Goal: Complete application form: Complete application form

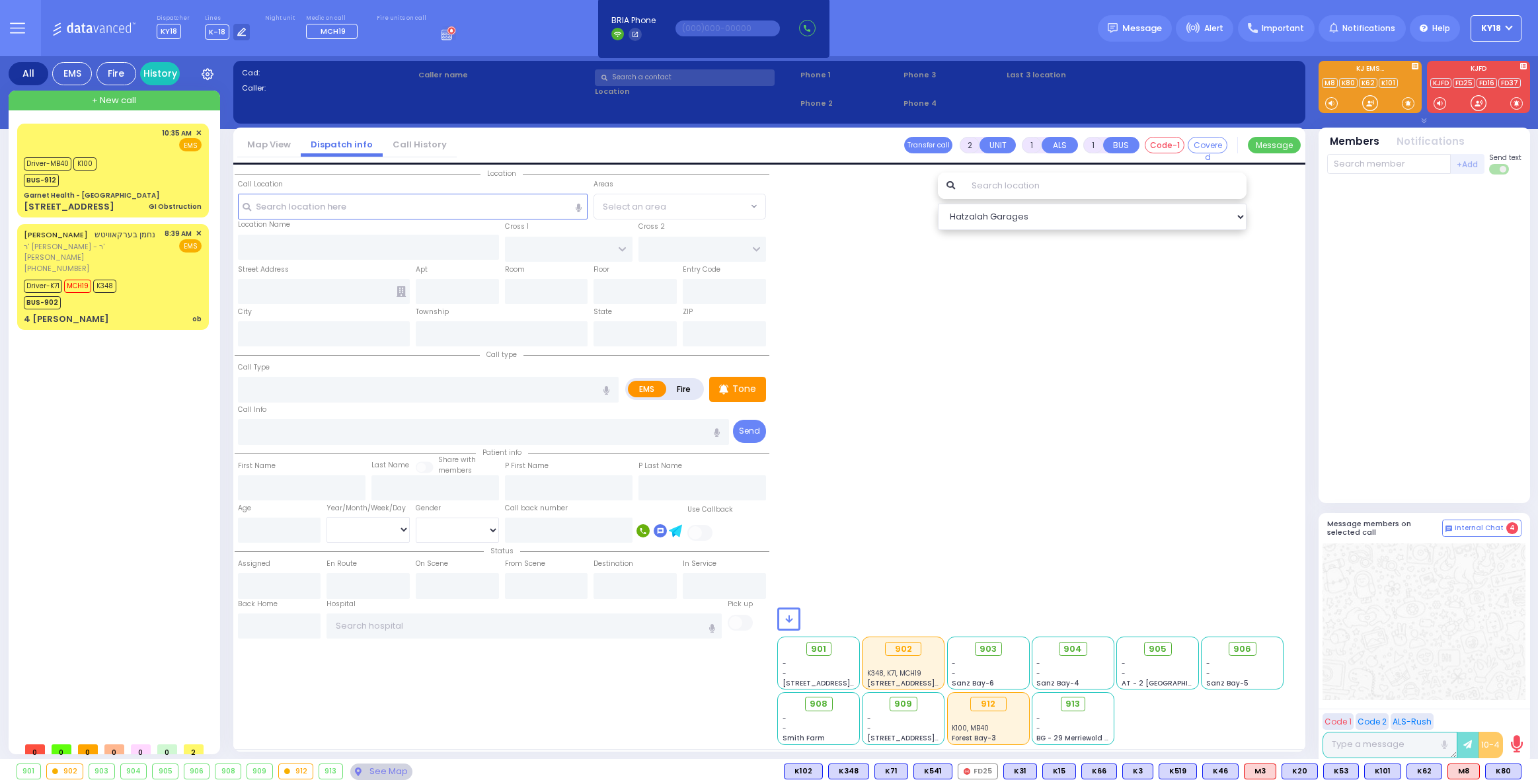
select select
radio input "true"
type input "[PERSON_NAME]"
select select
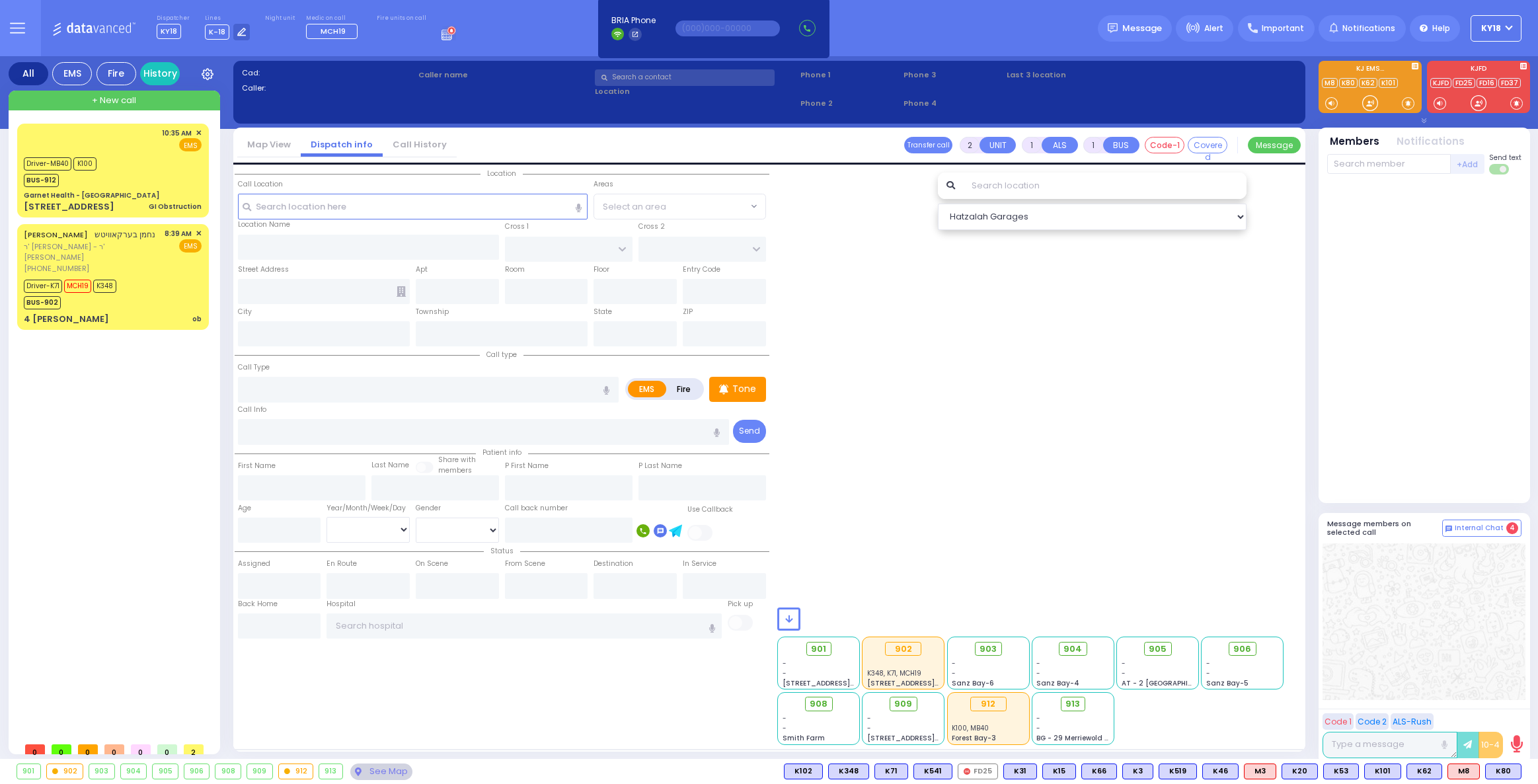
type input "11:03"
select select
radio input "true"
select select
select select "Hatzalah Garages"
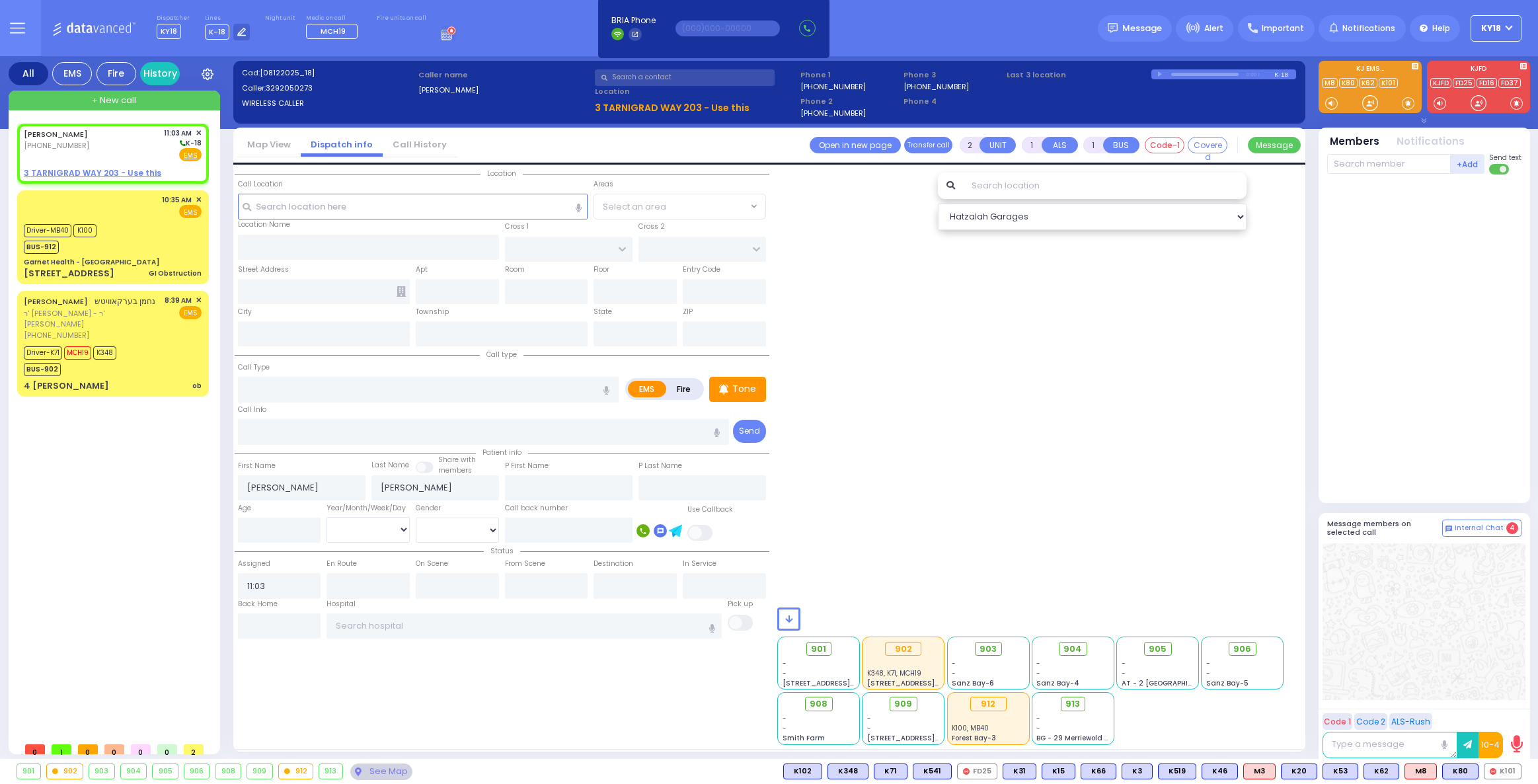
select select
radio input "true"
select select
type input "UTA Girls Nursery School"
type input "[PERSON_NAME] BLVD"
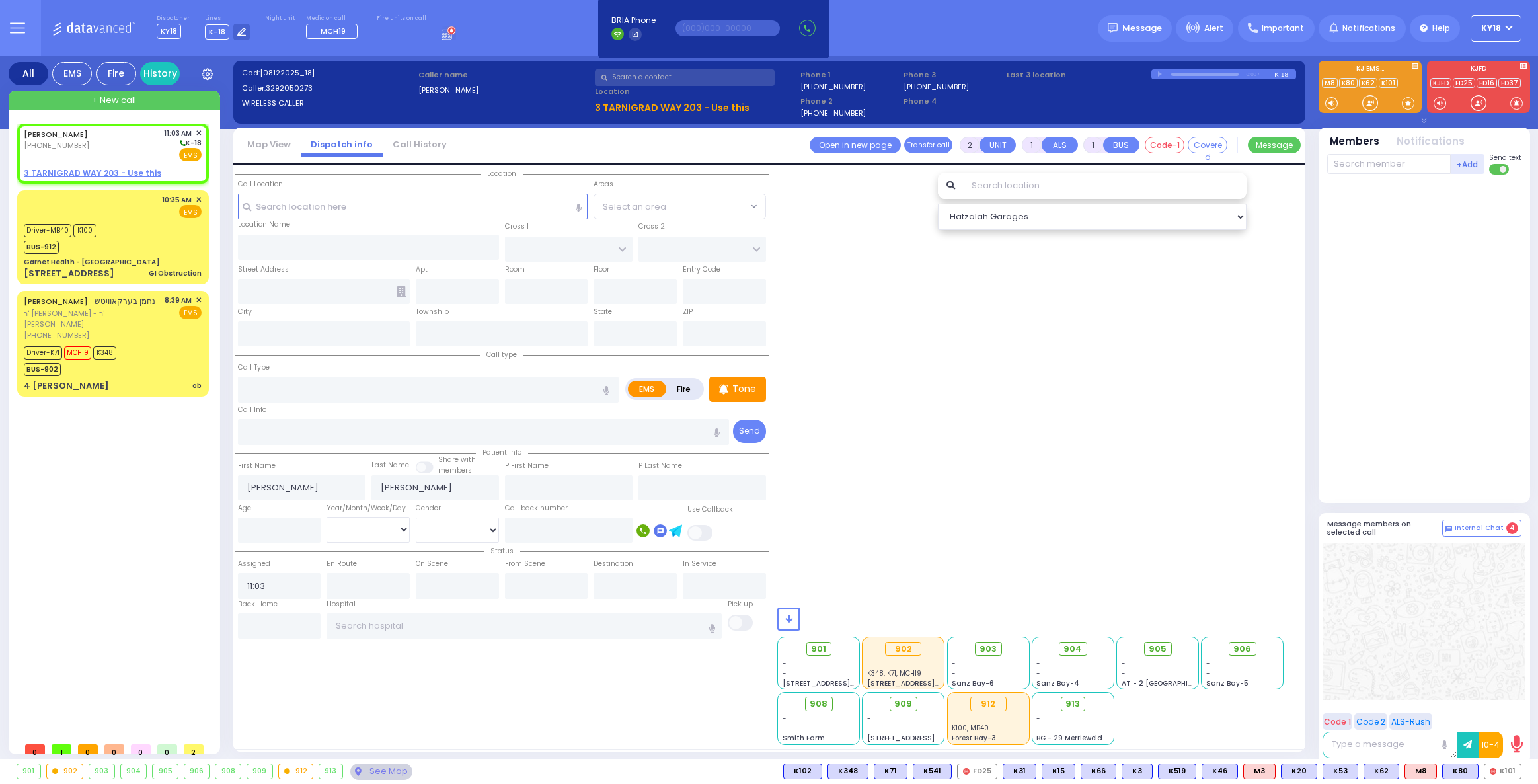
type input "SCHUNNEMUNK RD"
type input "[STREET_ADDRESS]"
type input "[PERSON_NAME]"
type input "[US_STATE]"
type input "10950"
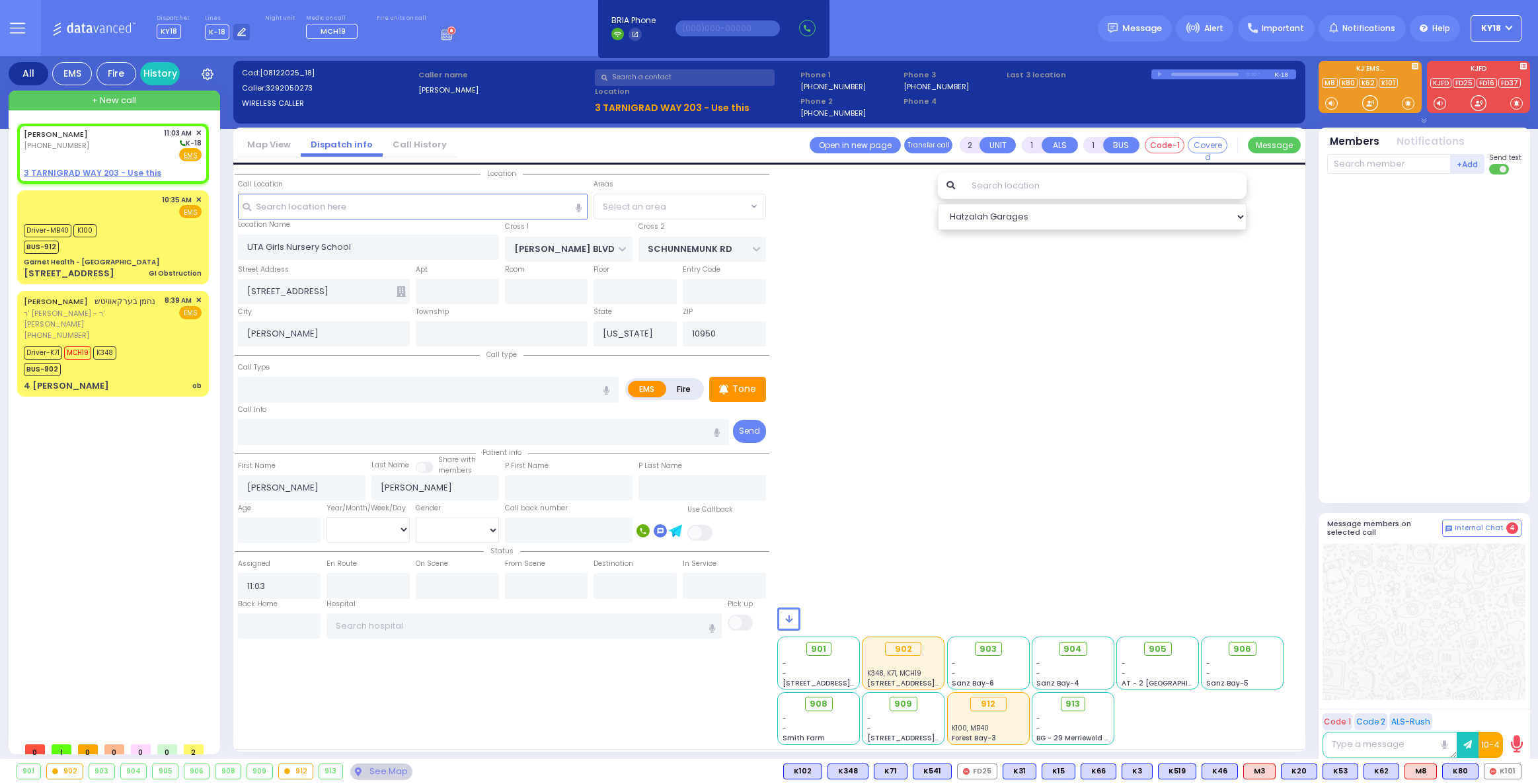
radio input "true"
select select
type input "5"
type input "2"
type input "Unresponsive"
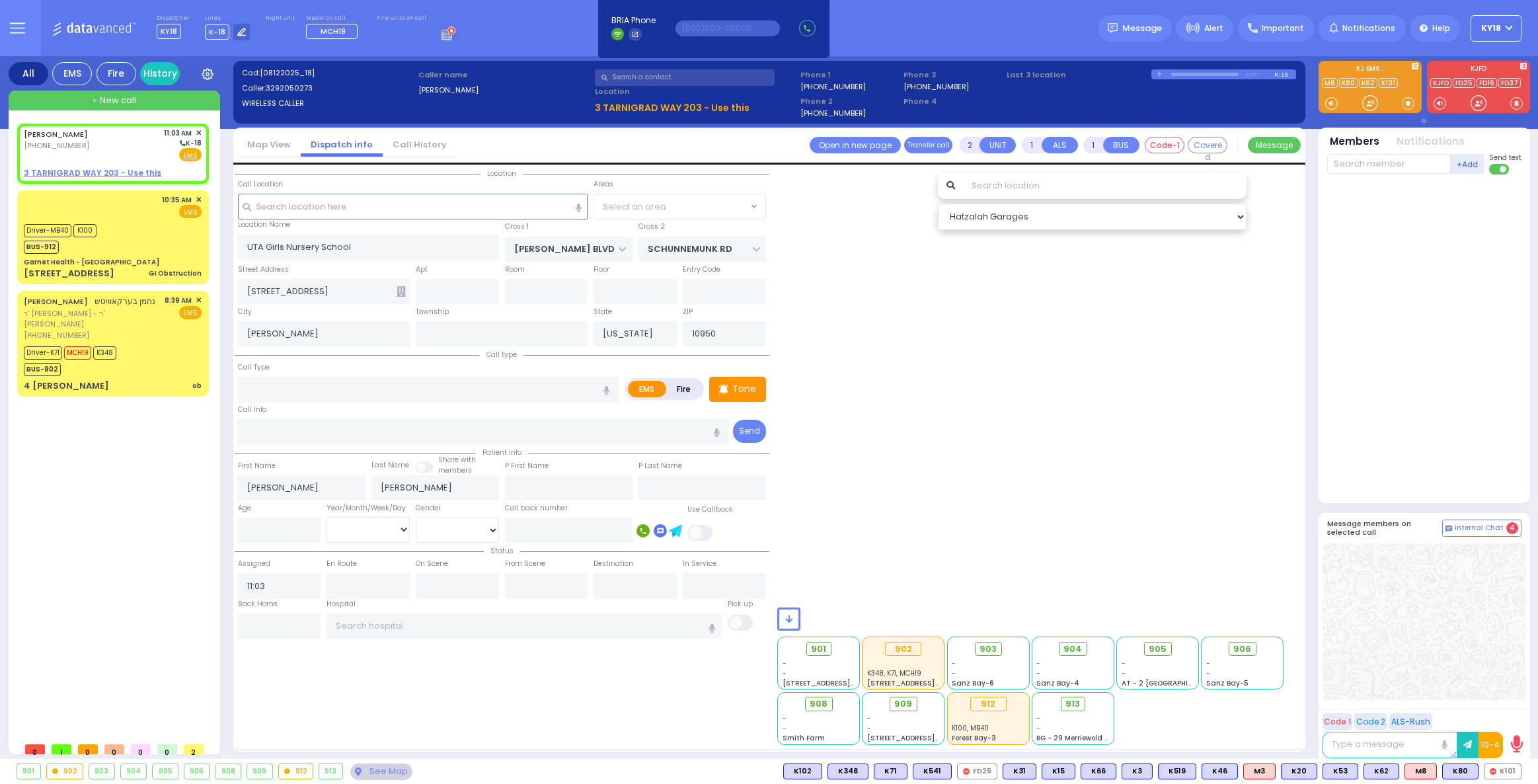
radio input "true"
select select
type input "11:04"
radio input "true"
select select
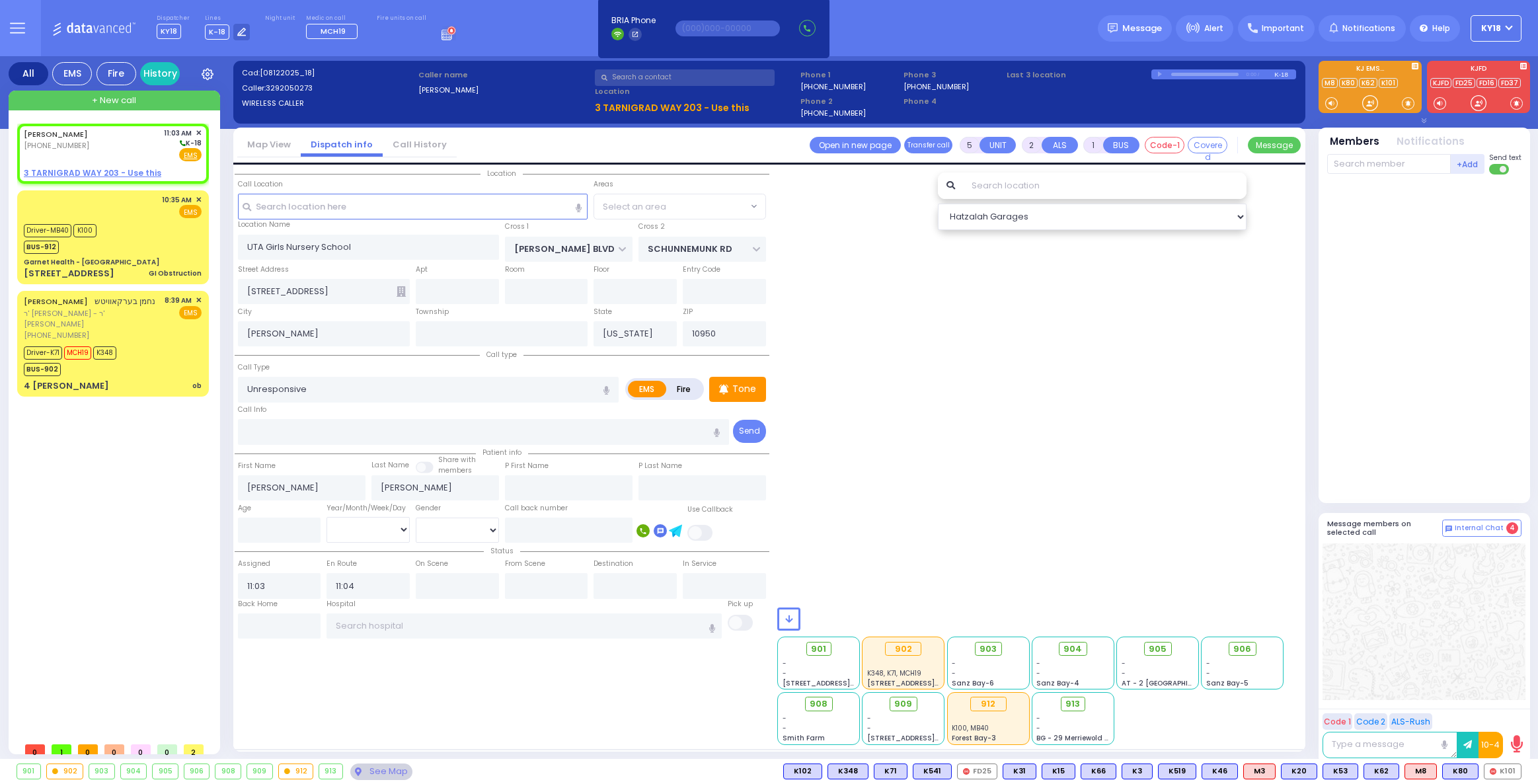
select select
select select "Hatzalah Garages"
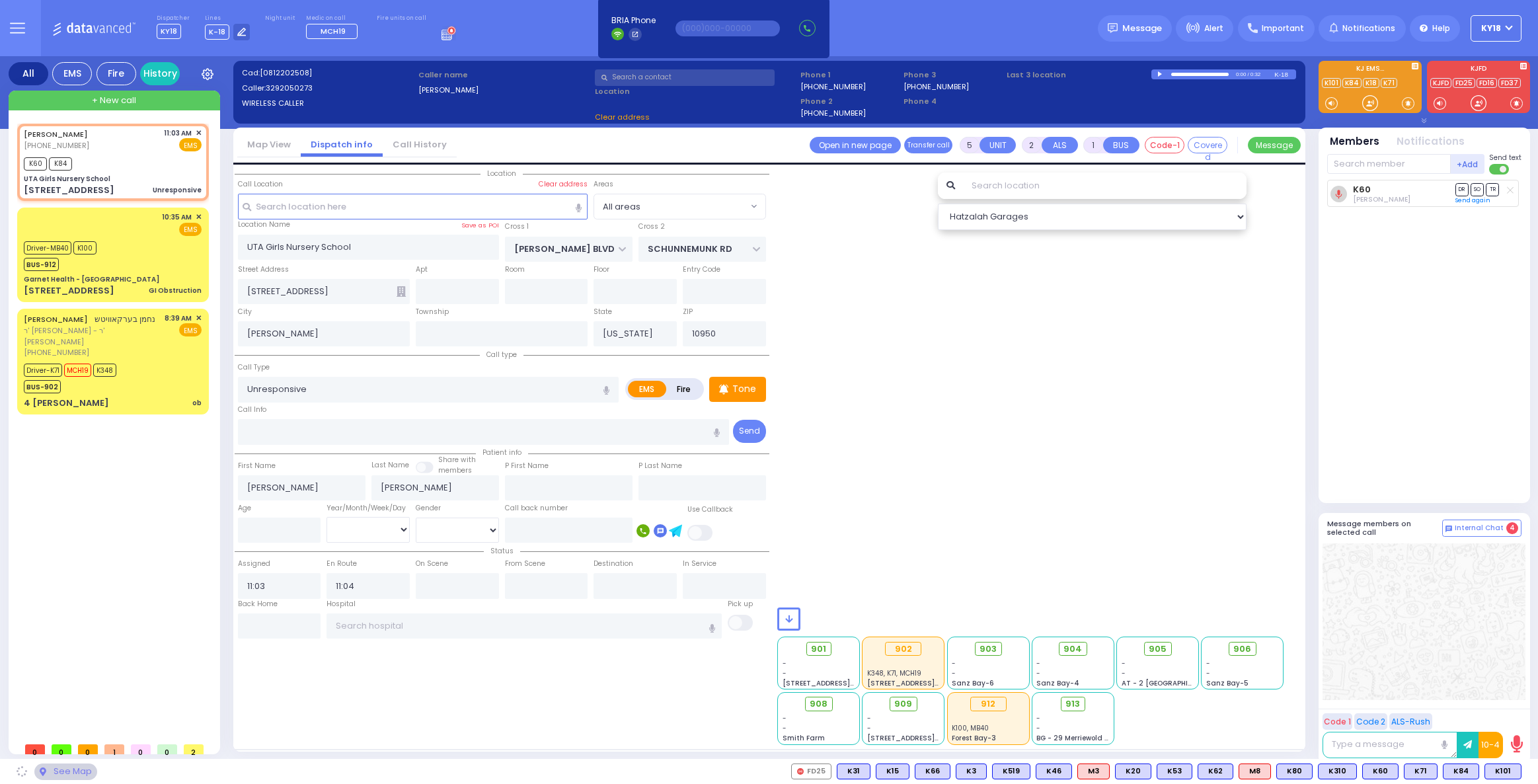
select select
radio input "true"
select select
select select "Hatzalah Garages"
radio input "true"
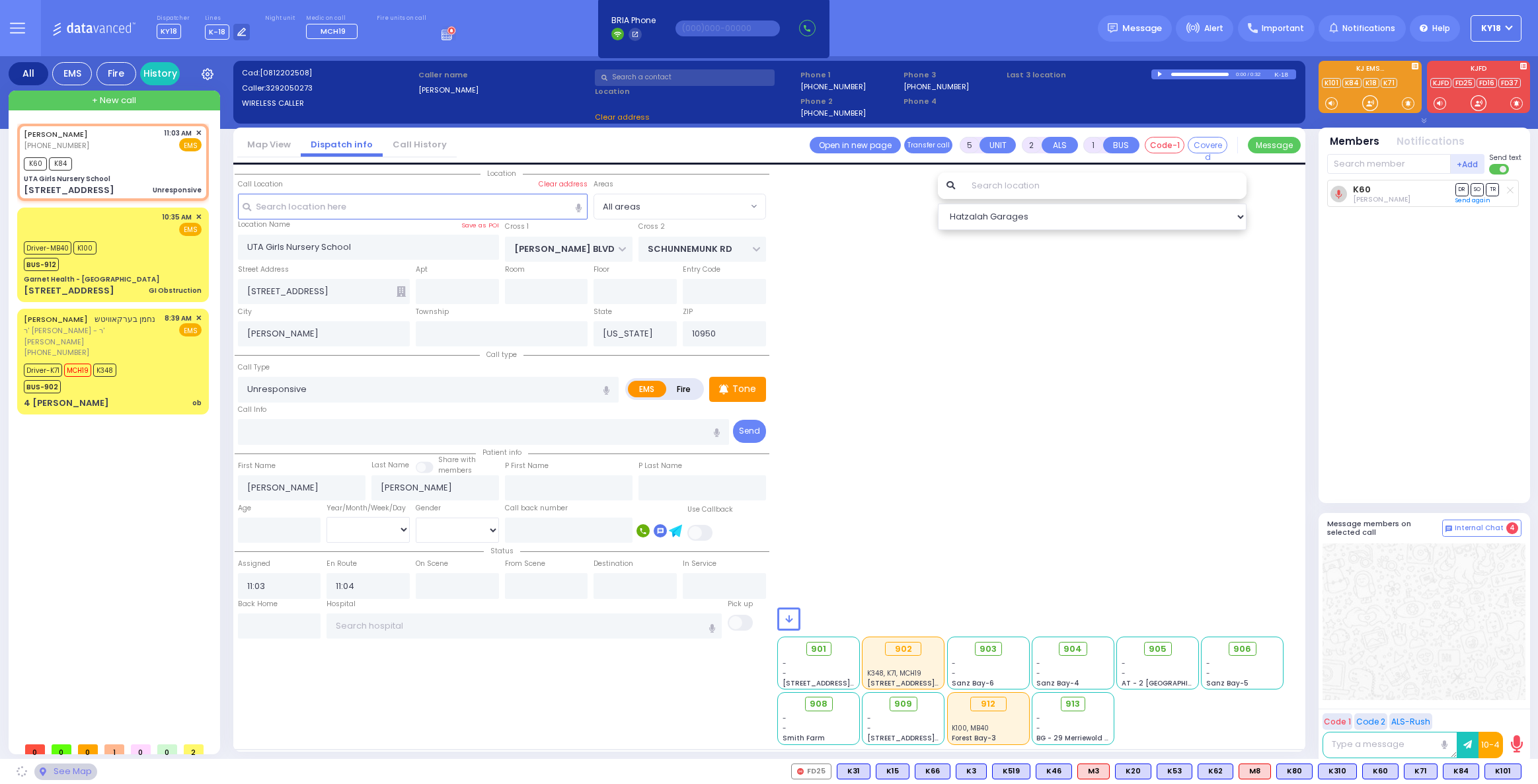
select select
radio input "true"
select select
radio input "true"
select select
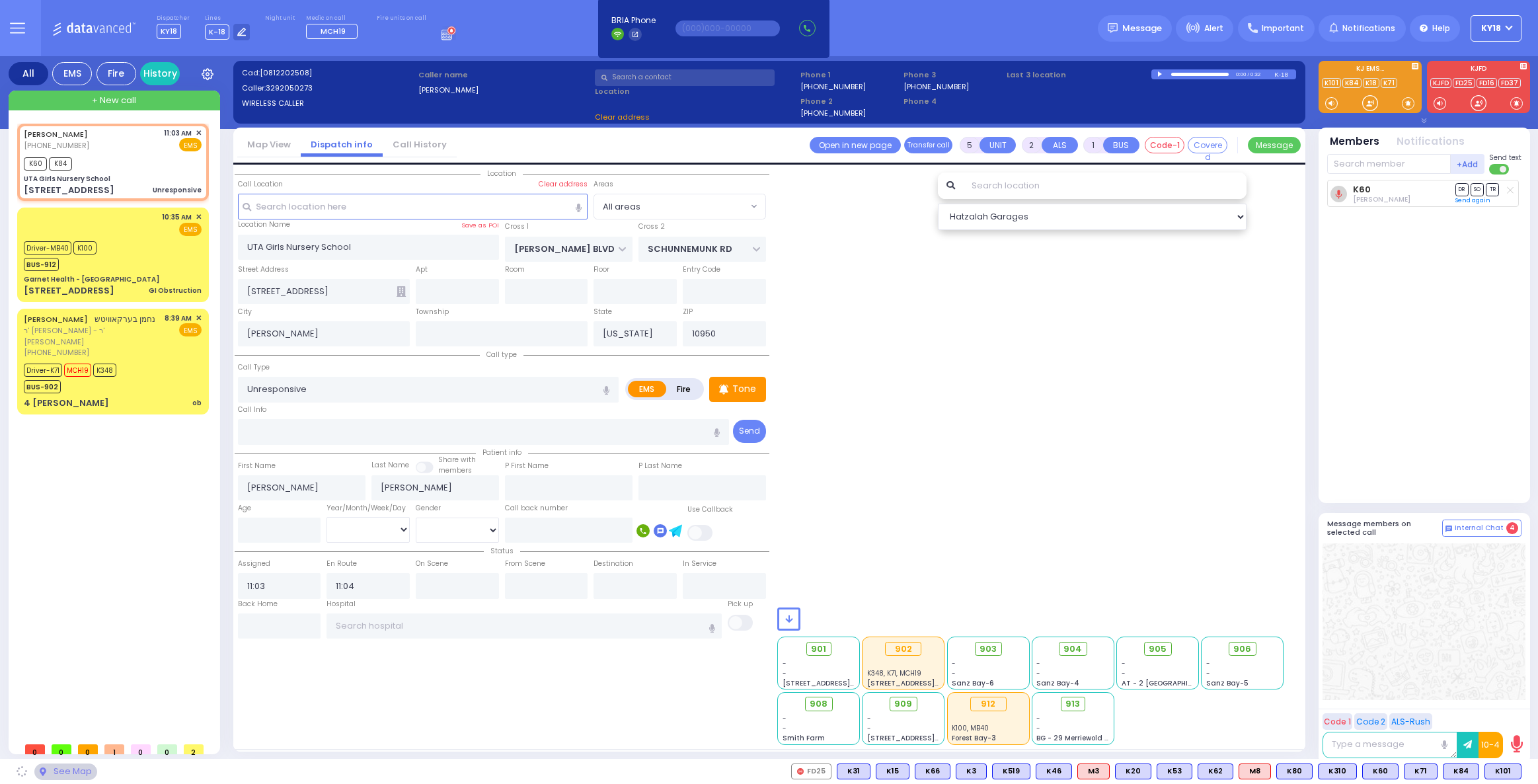
select select "All areas"
select select "Hatzalah Garages"
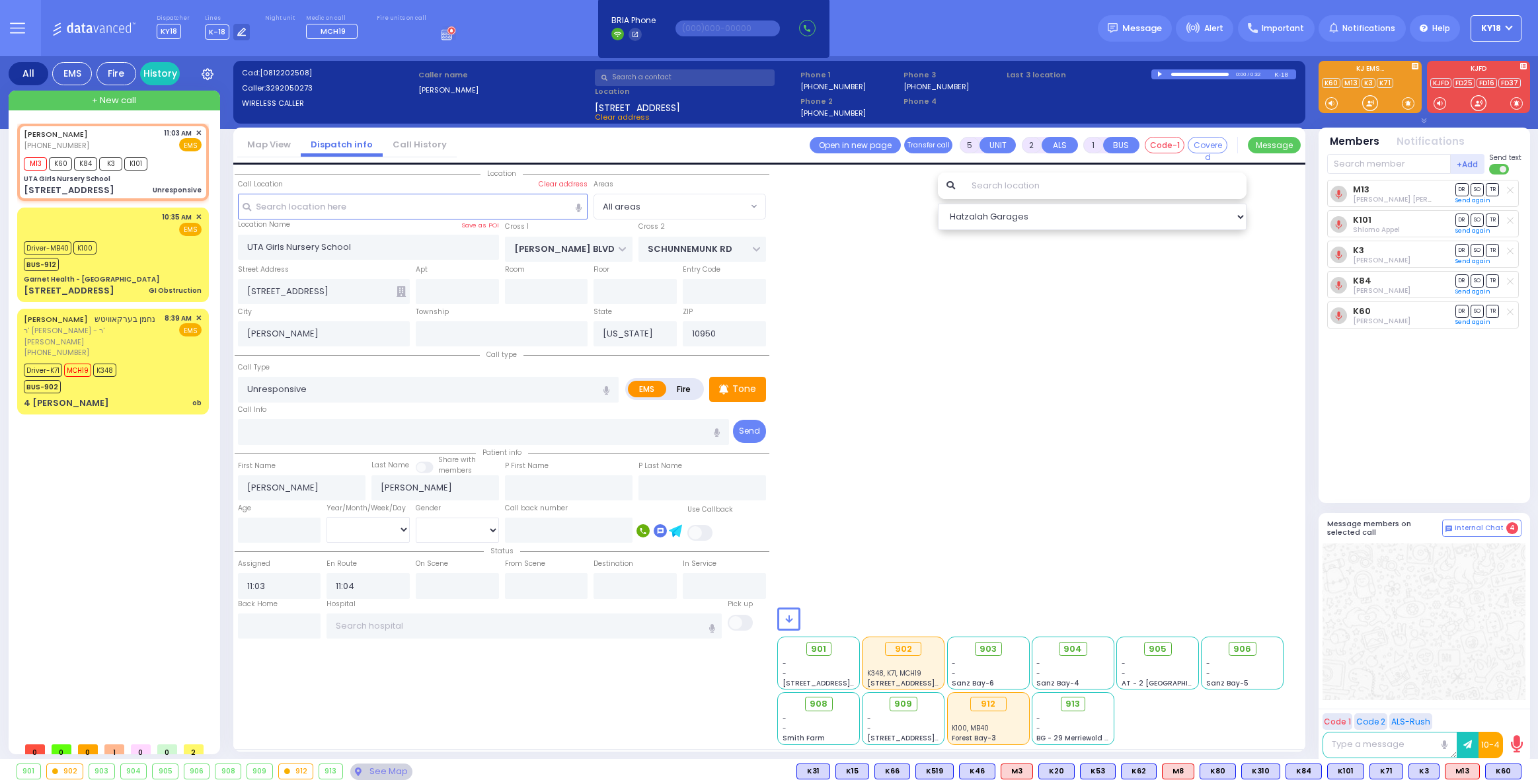
select select
radio input "true"
select select
radio input "true"
select select
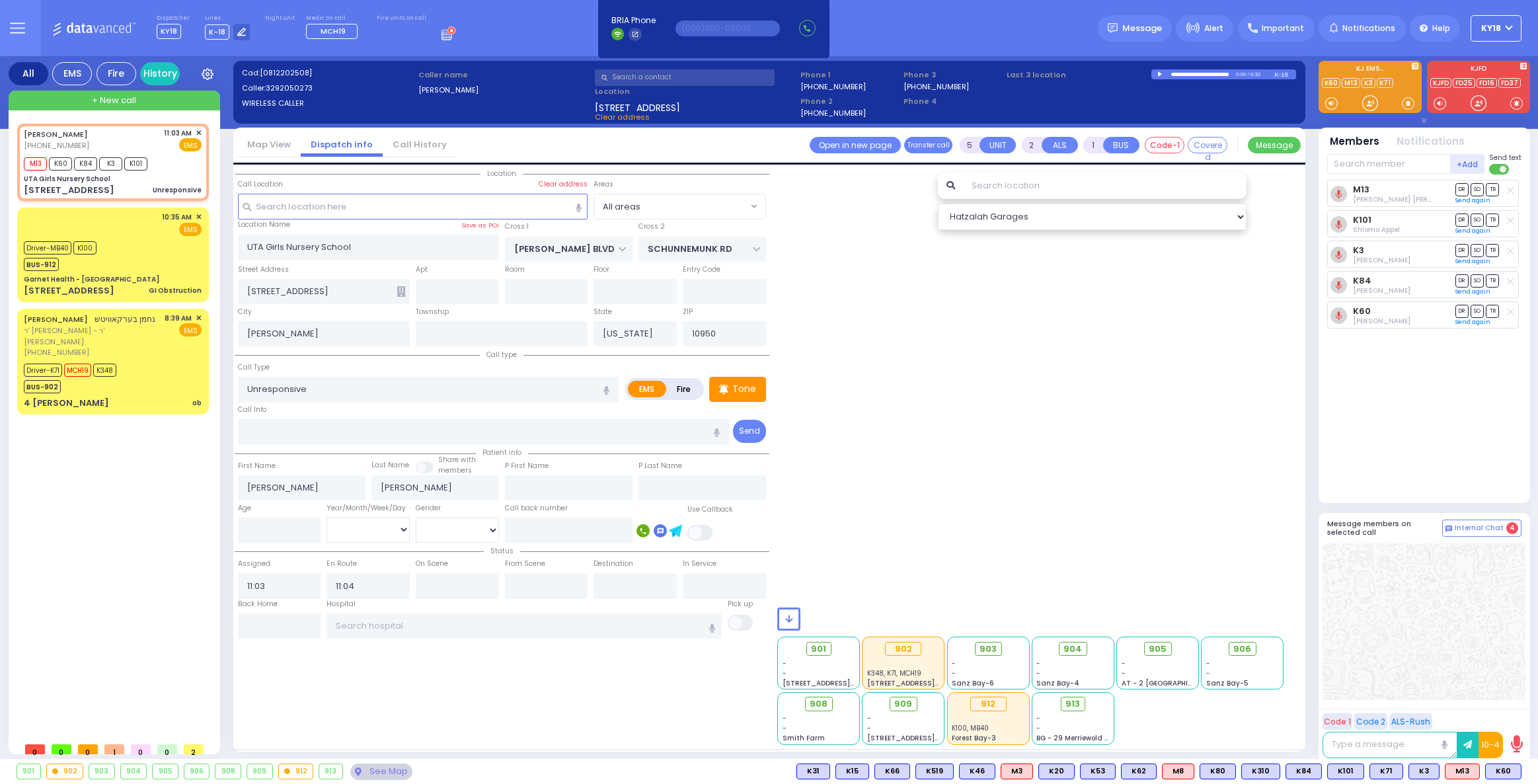
radio input "true"
select select
radio input "true"
select select
radio input "true"
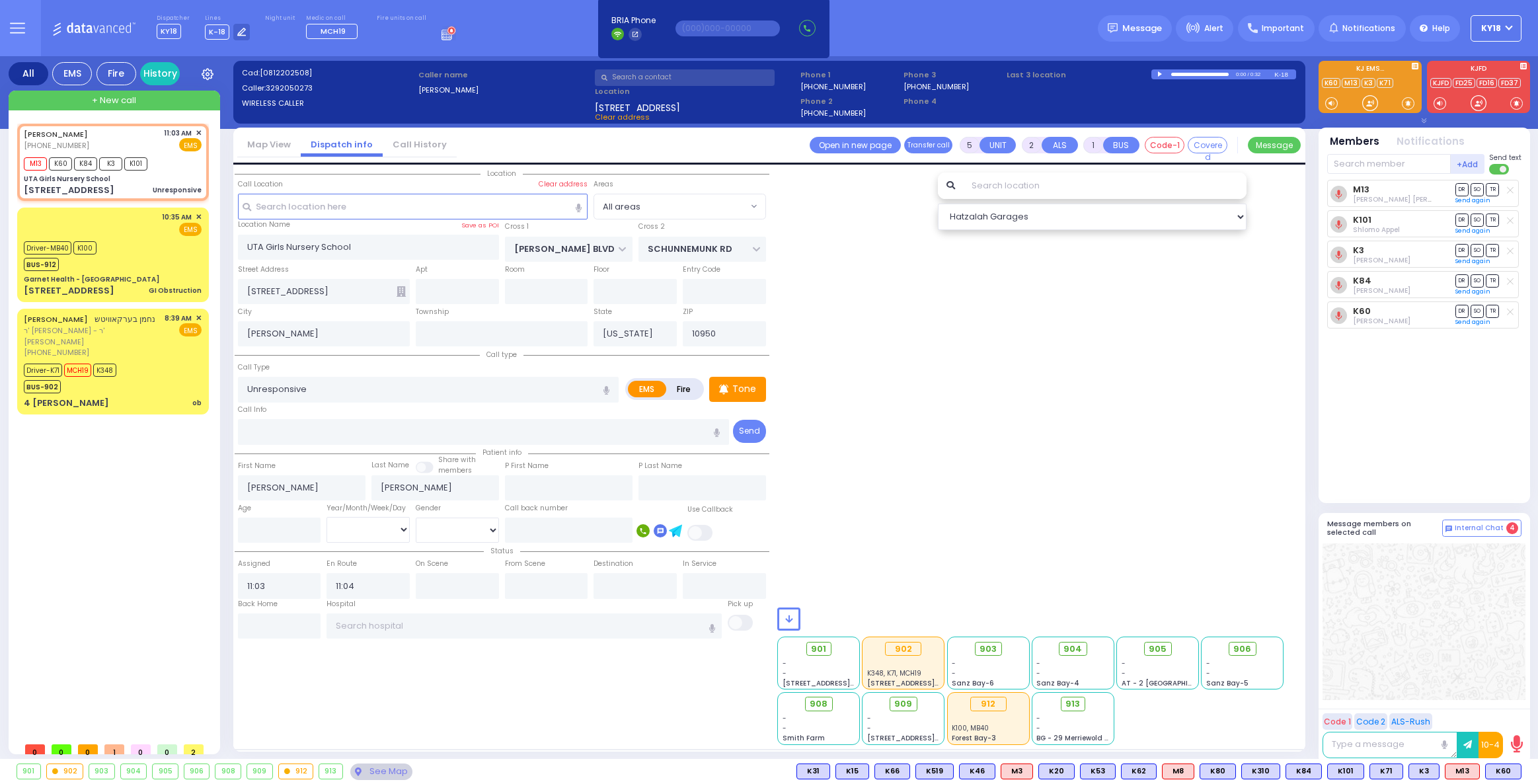
select select
select select "All areas"
select select "Hatzalah Garages"
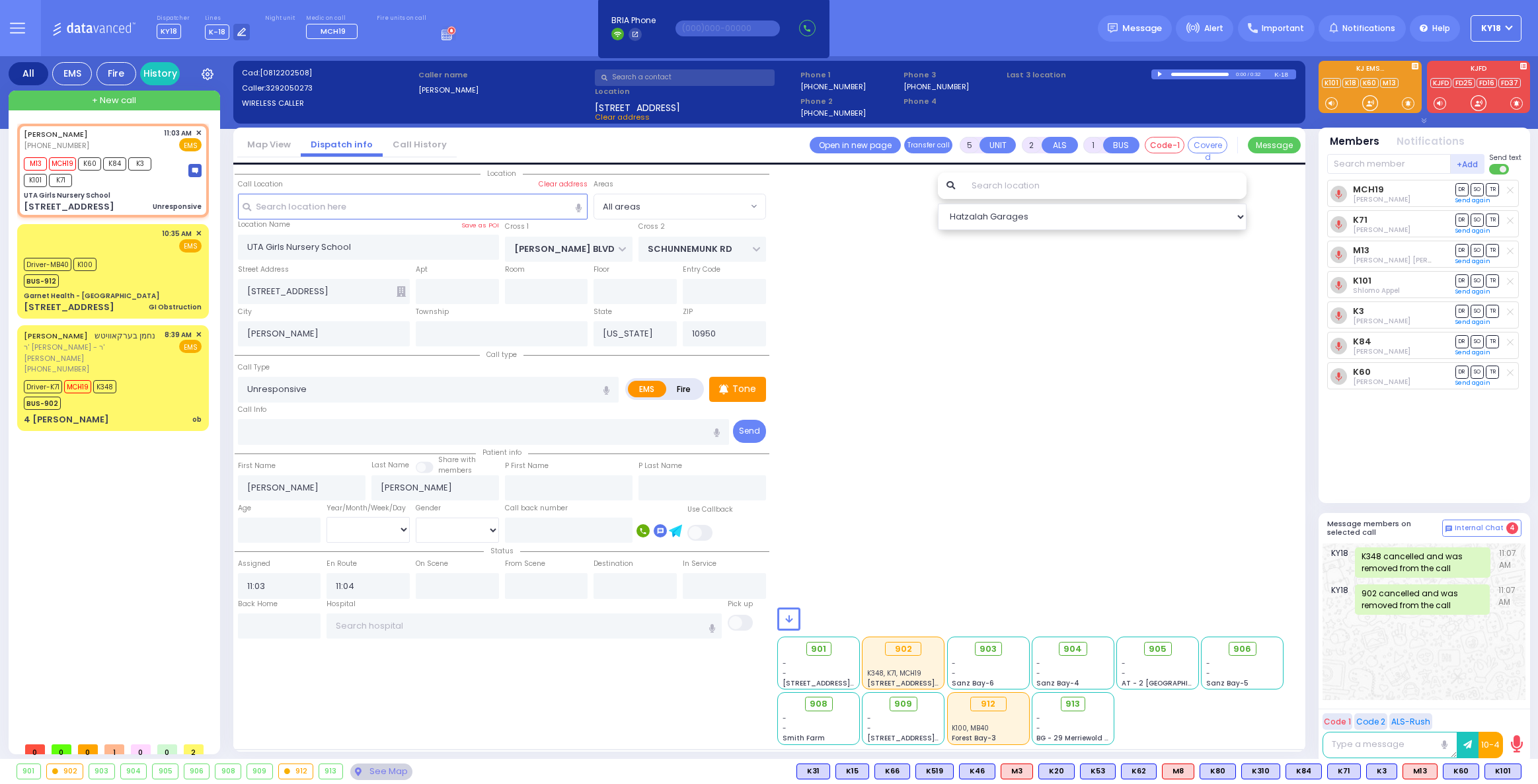
select select
radio input "true"
select select
select select "Hatzalah Garages"
